Goal: Transaction & Acquisition: Subscribe to service/newsletter

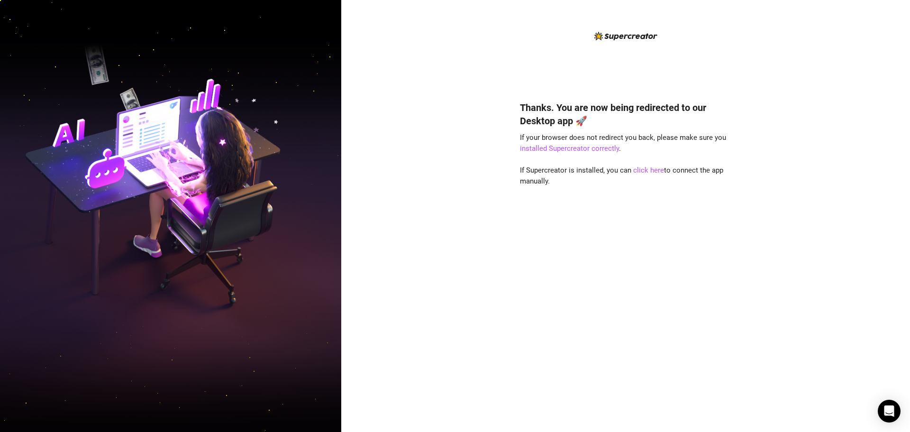
click at [827, 260] on div "Thanks. You are now being redirected to our Desktop app 🚀 If your browser does …" at bounding box center [625, 216] width 569 height 432
click at [648, 168] on link "click here" at bounding box center [648, 170] width 31 height 9
click at [758, 157] on div "Thanks. You are now being redirected to our Desktop app 🚀 If your browser does …" at bounding box center [625, 216] width 569 height 432
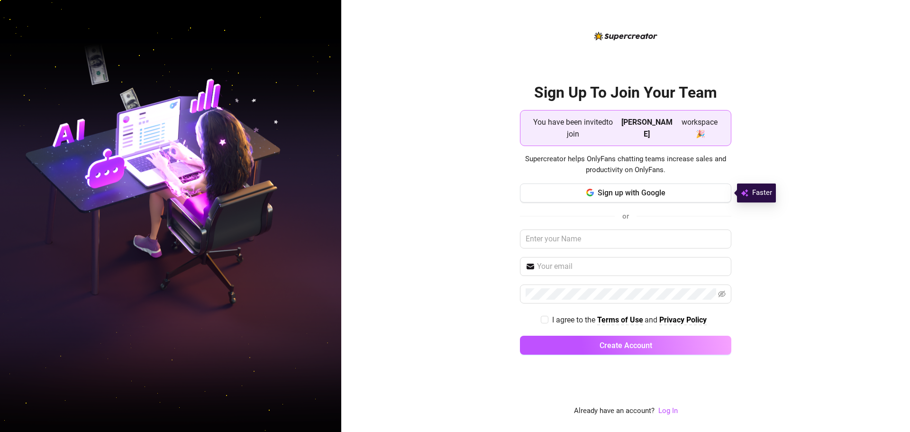
click at [581, 125] on span "You have been invited to join" at bounding box center [573, 128] width 90 height 24
click at [633, 121] on span "[PERSON_NAME]" at bounding box center [646, 128] width 55 height 24
click at [626, 138] on span "[PERSON_NAME]" at bounding box center [646, 128] width 55 height 24
click at [593, 135] on span "You have been invited to join" at bounding box center [573, 128] width 90 height 24
click at [678, 192] on button "Sign up with Google" at bounding box center [625, 192] width 211 height 19
